Goal: Task Accomplishment & Management: Complete application form

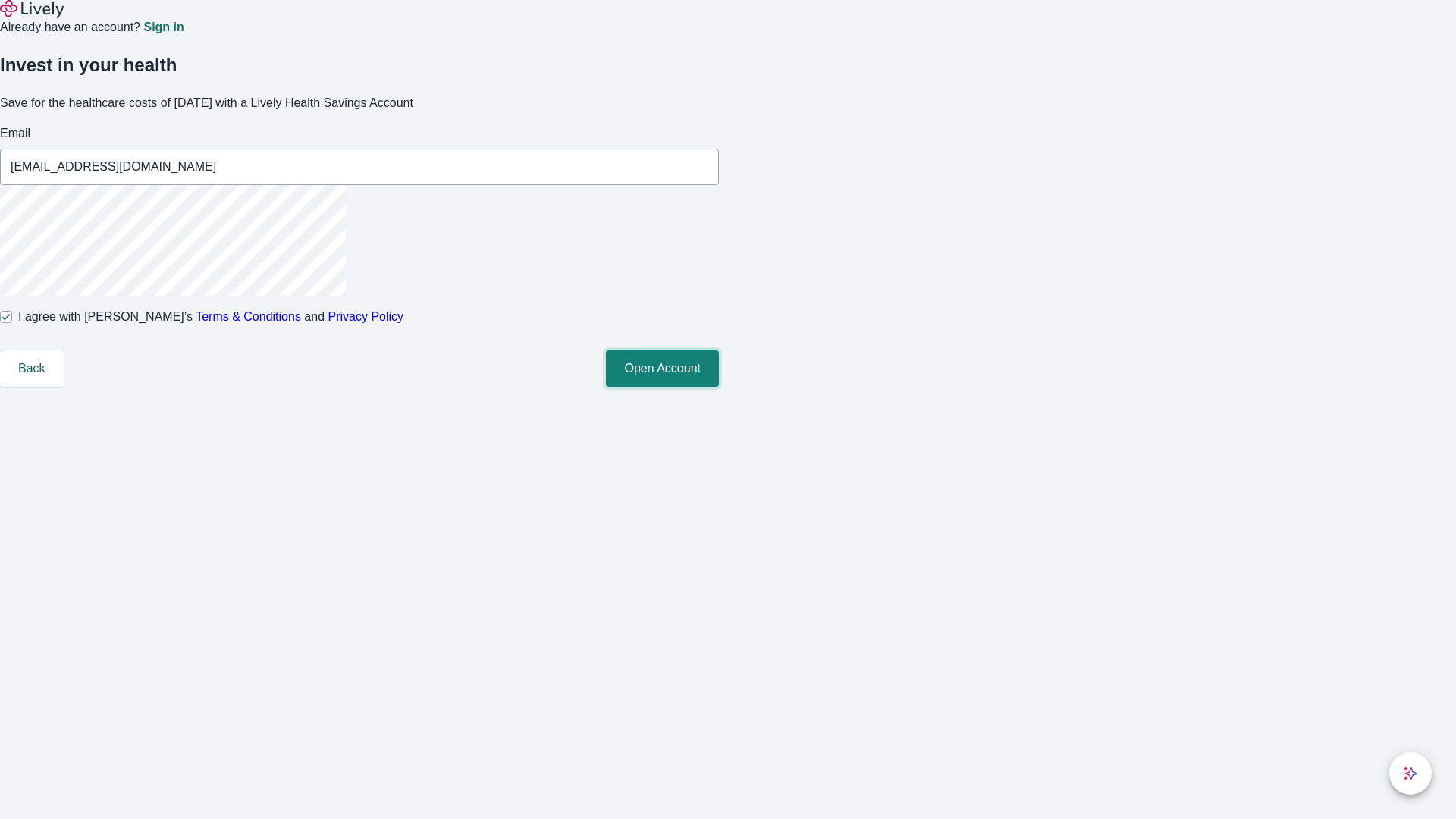
click at [719, 387] on button "Open Account" at bounding box center [662, 368] width 113 height 36
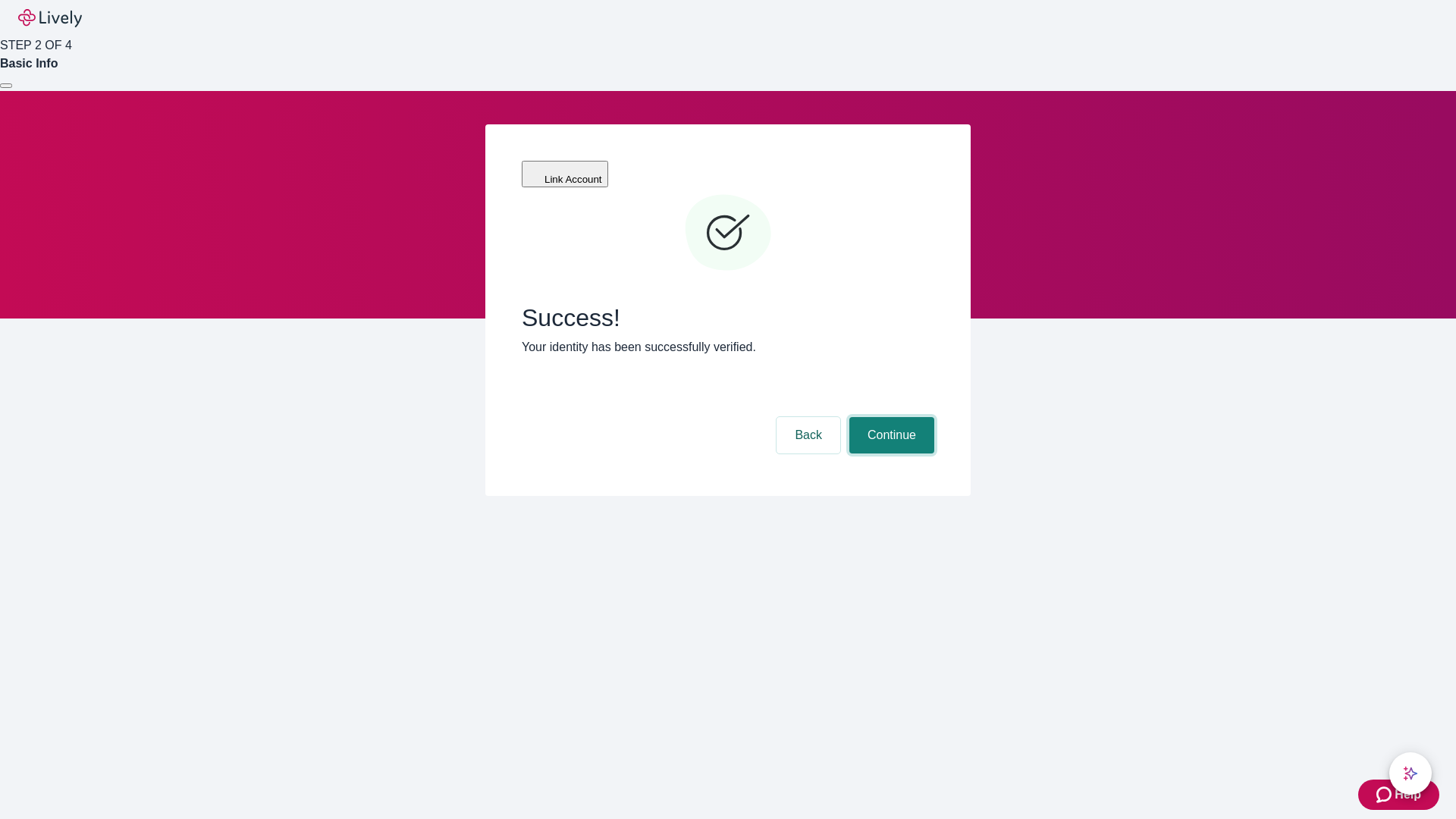
click at [889, 417] on button "Continue" at bounding box center [891, 435] width 85 height 36
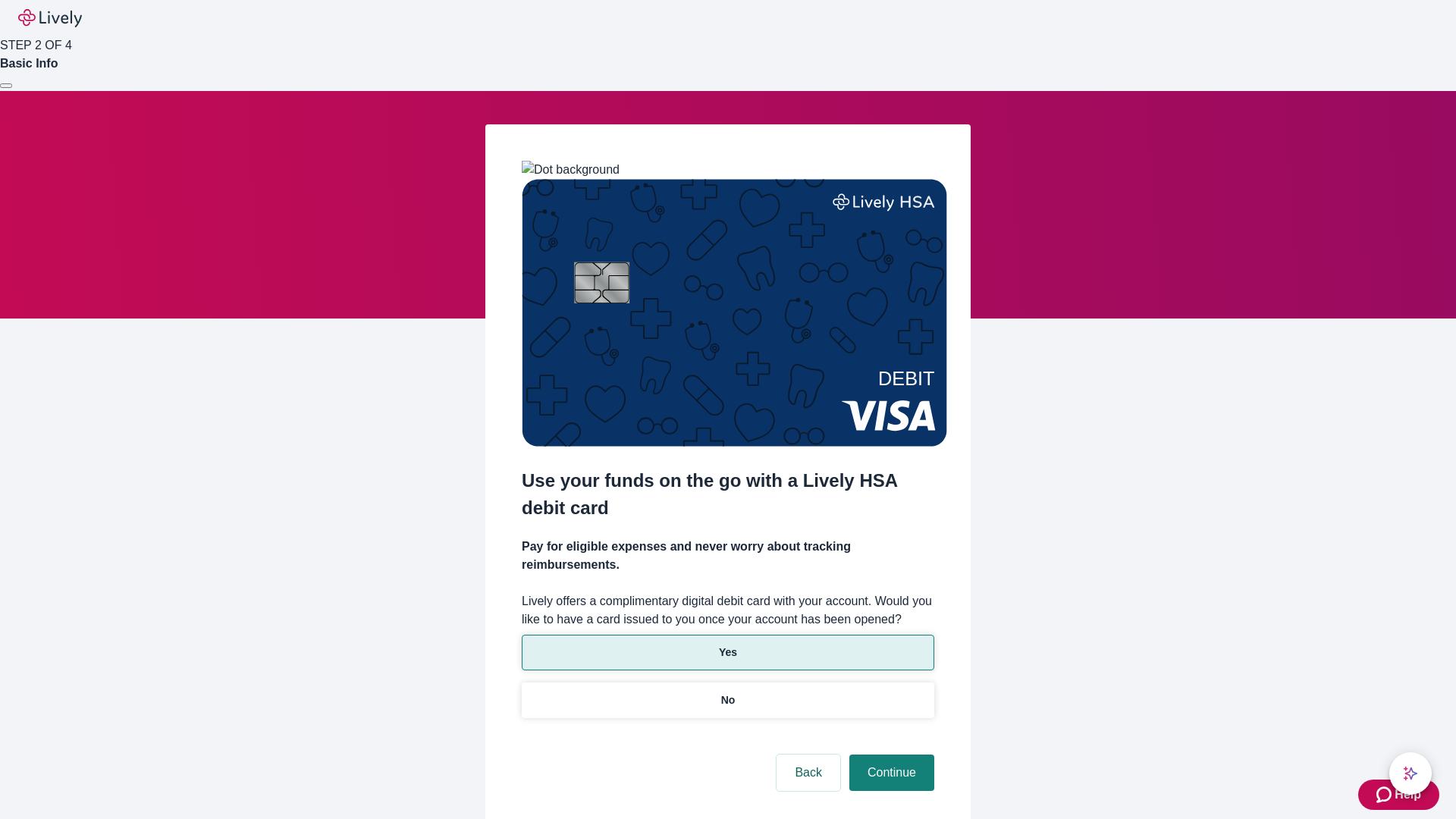
click at [727, 645] on p "Yes" at bounding box center [728, 653] width 19 height 16
click at [889, 754] on button "Continue" at bounding box center [891, 772] width 85 height 36
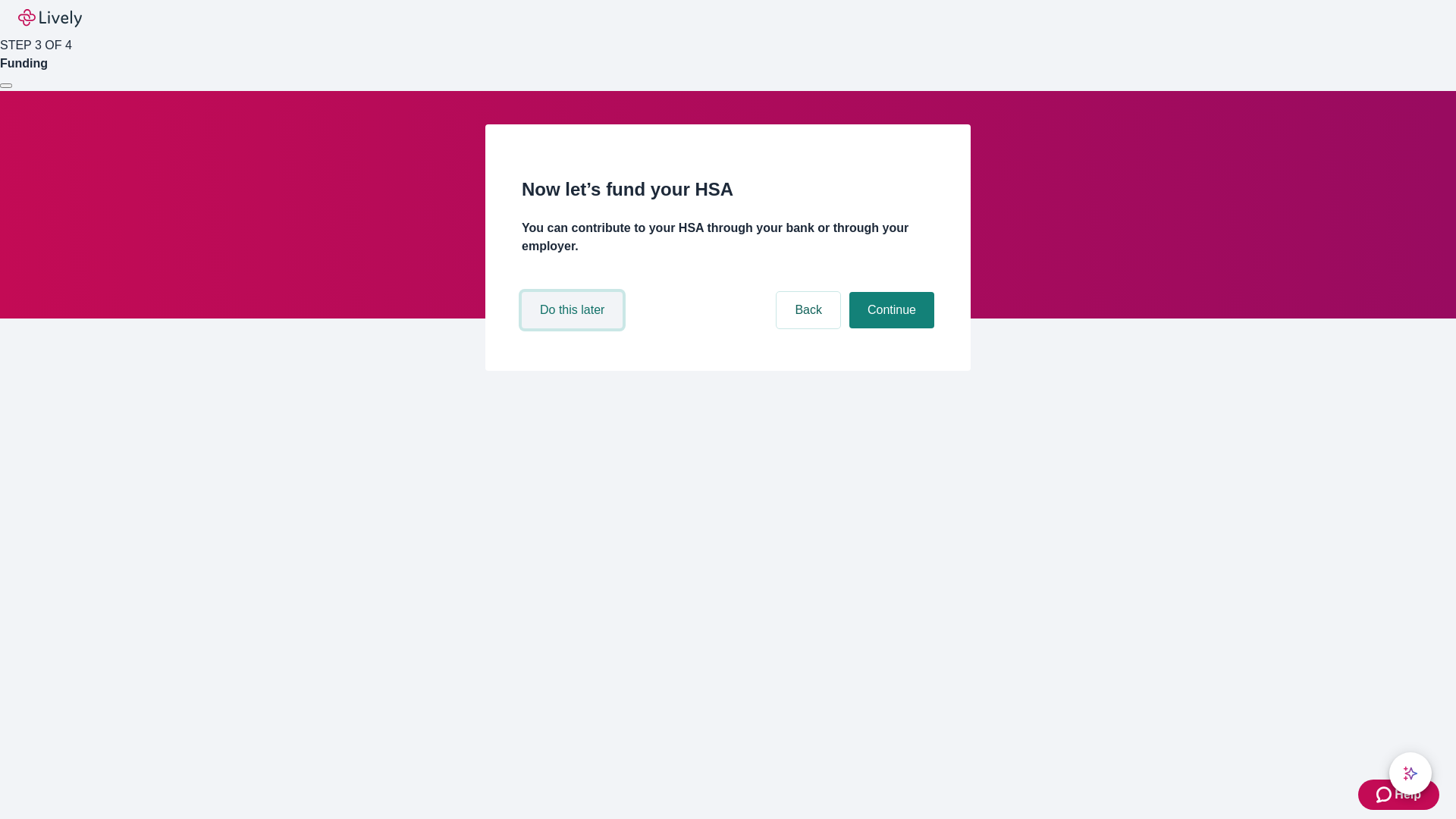
click at [574, 328] on button "Do this later" at bounding box center [572, 310] width 101 height 36
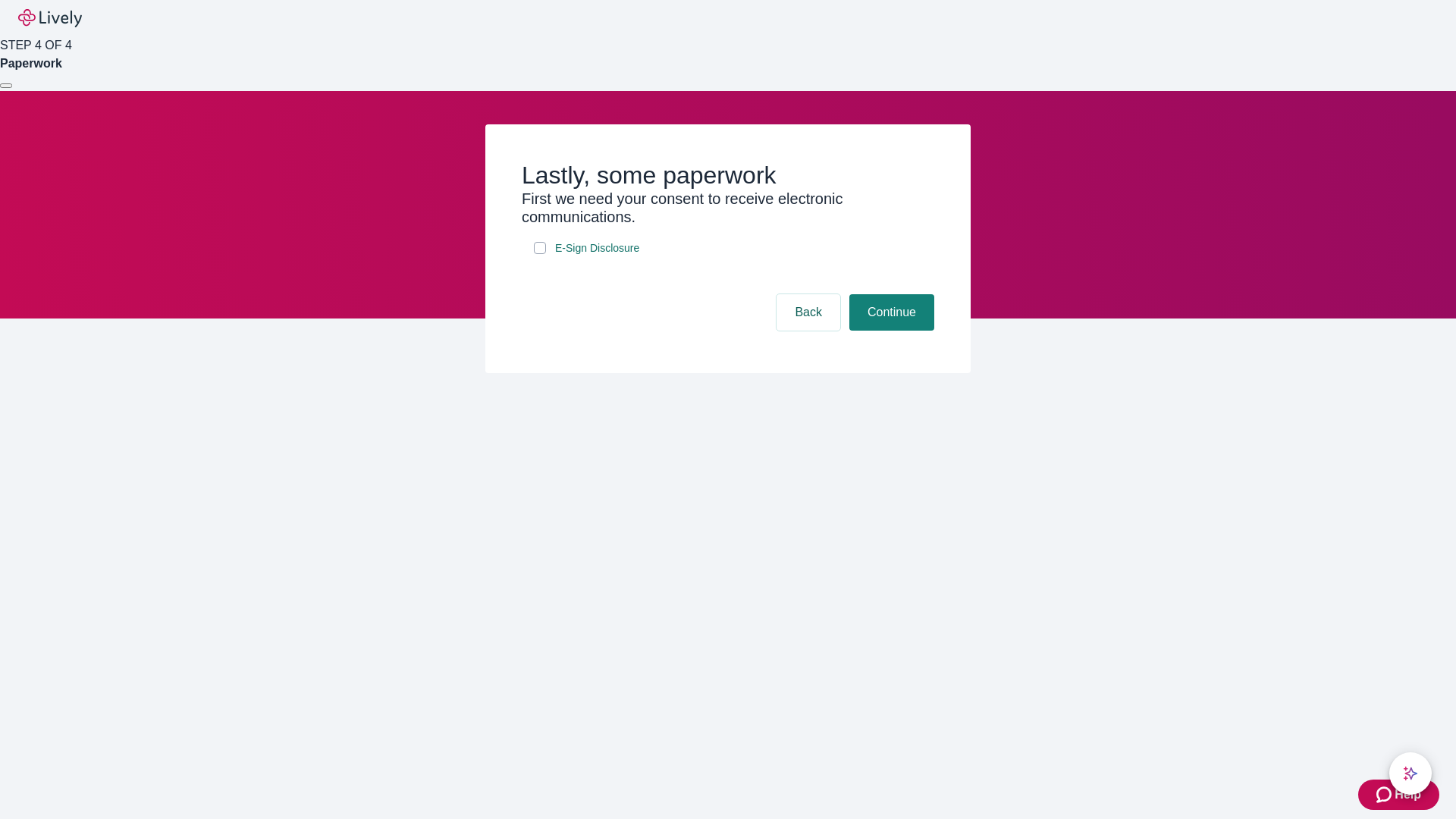
click at [540, 254] on input "E-Sign Disclosure" at bounding box center [540, 248] width 12 height 12
checkbox input "true"
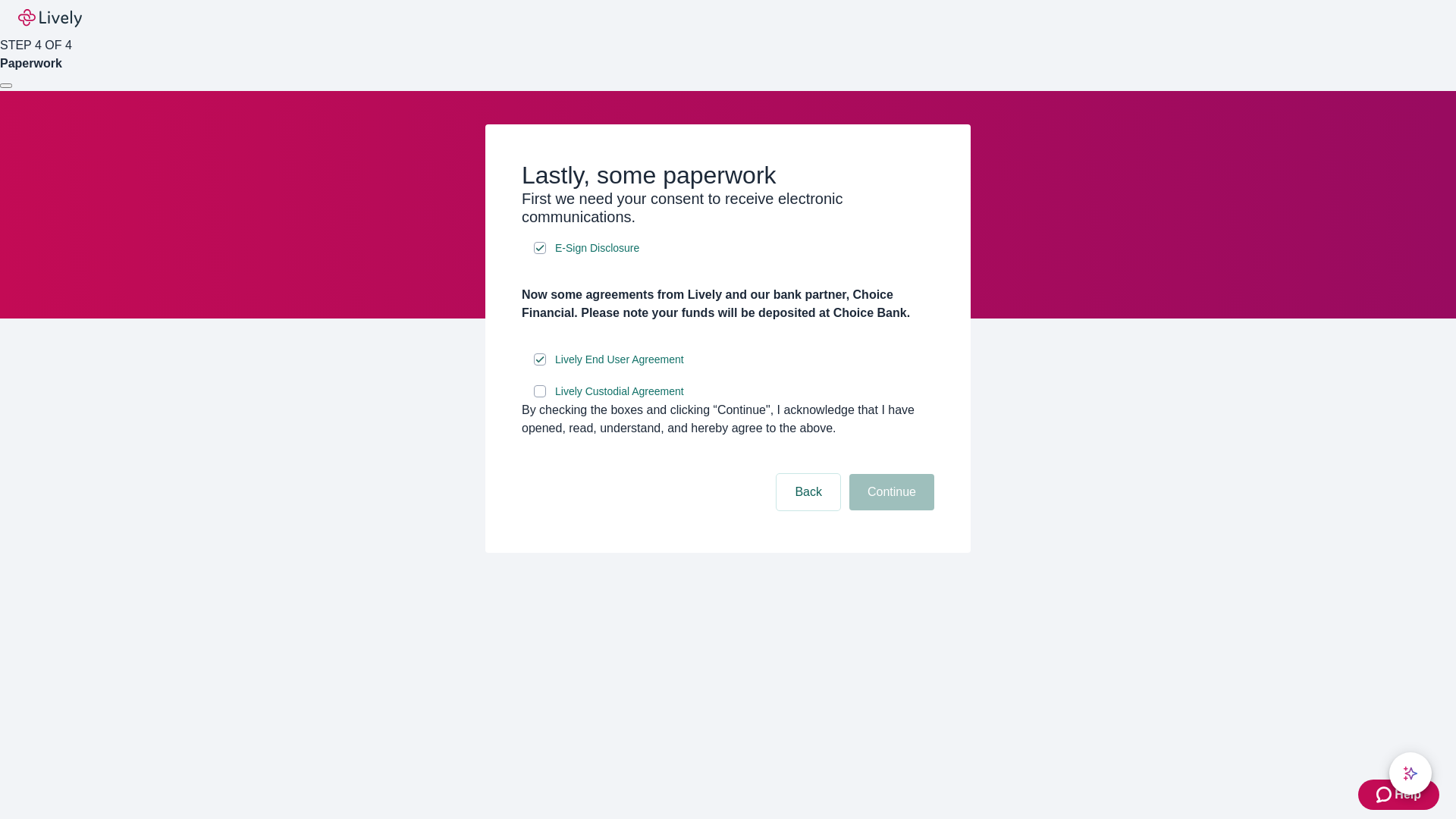
click at [540, 397] on input "Lively Custodial Agreement" at bounding box center [540, 391] width 12 height 12
checkbox input "true"
click at [889, 511] on button "Continue" at bounding box center [891, 491] width 85 height 36
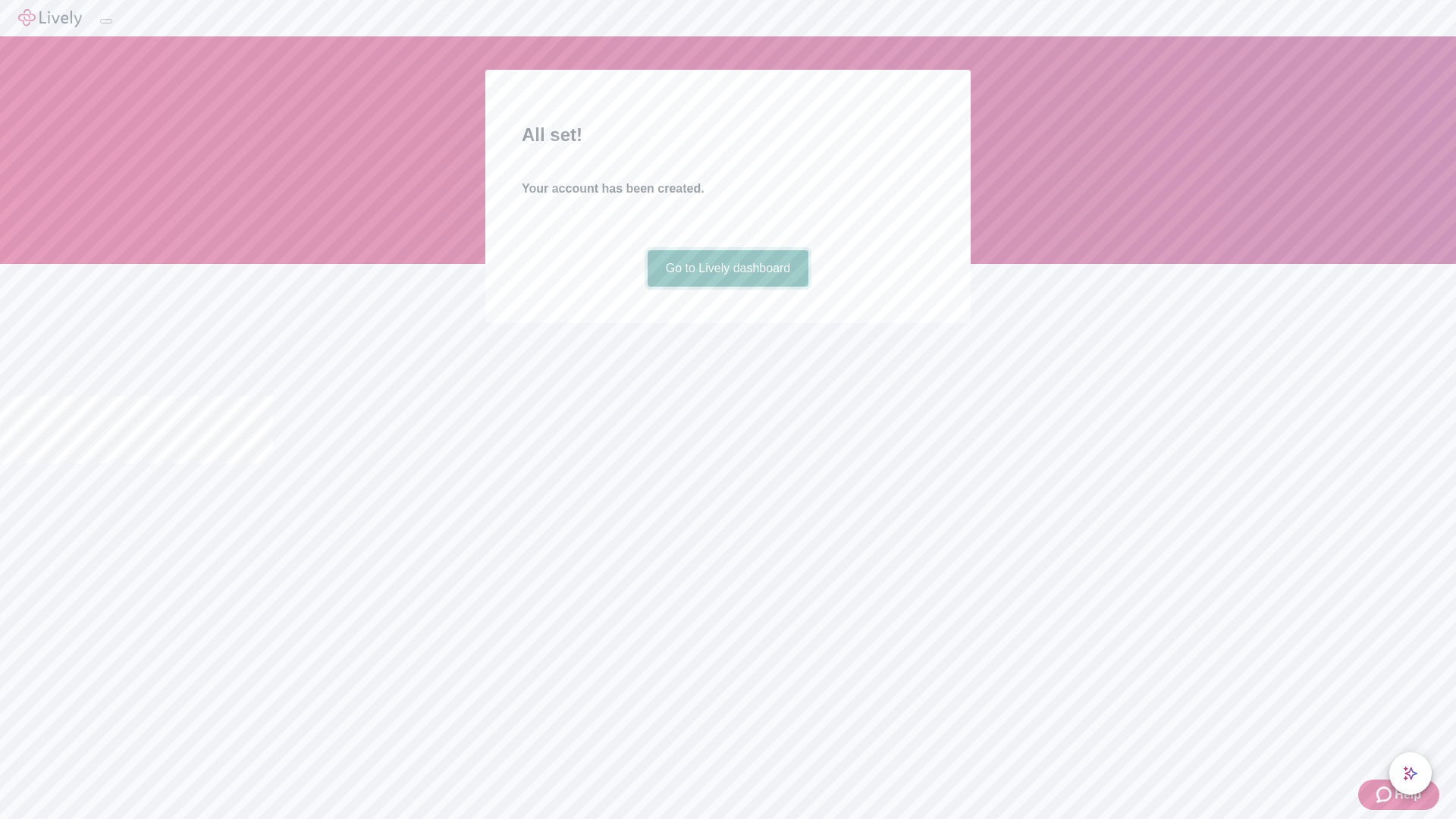
click at [727, 286] on link "Go to Lively dashboard" at bounding box center [728, 268] width 161 height 36
